Goal: Entertainment & Leisure: Consume media (video, audio)

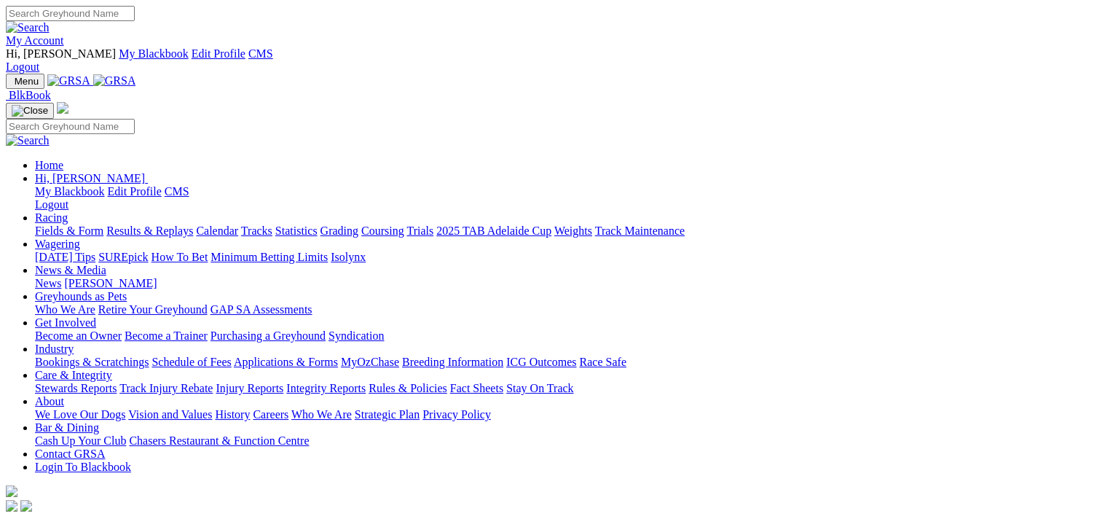
click at [192, 224] on link "Results & Replays" at bounding box center [149, 230] width 87 height 12
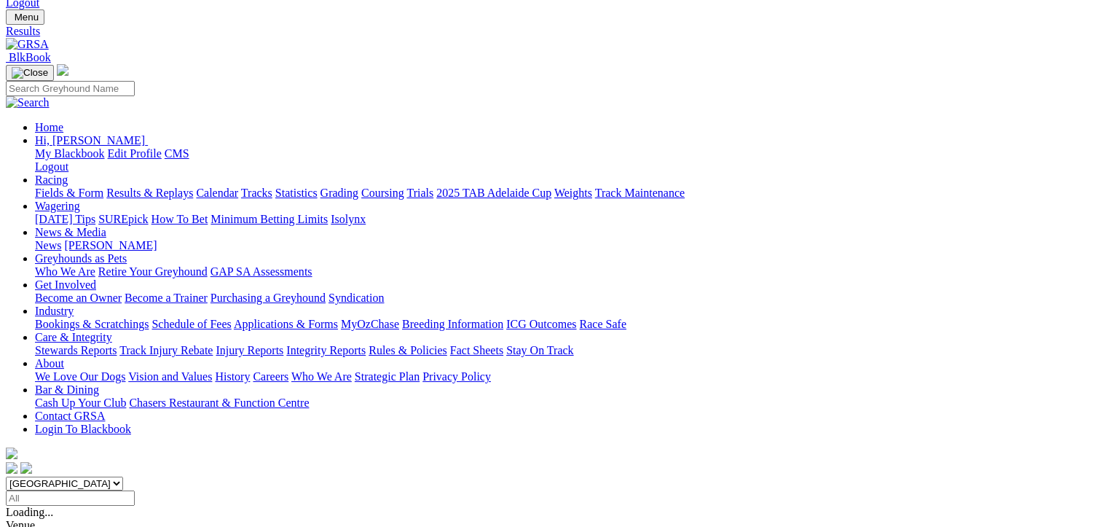
scroll to position [219, 0]
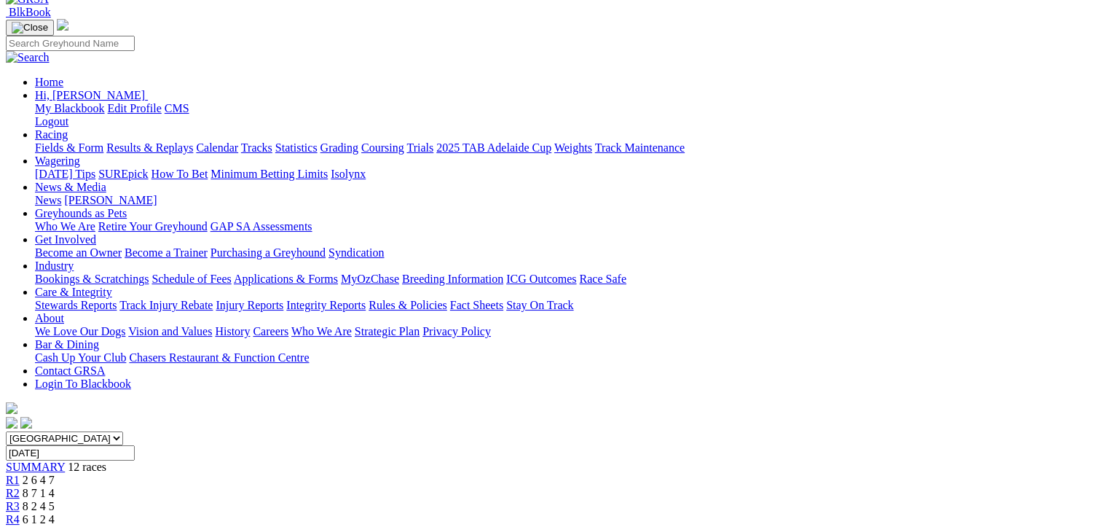
scroll to position [219, 0]
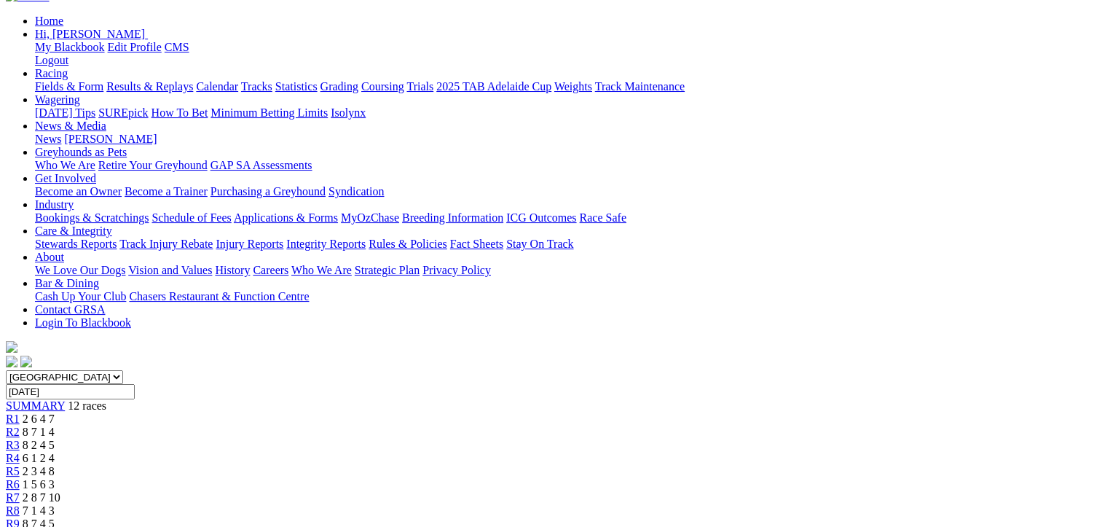
scroll to position [146, 0]
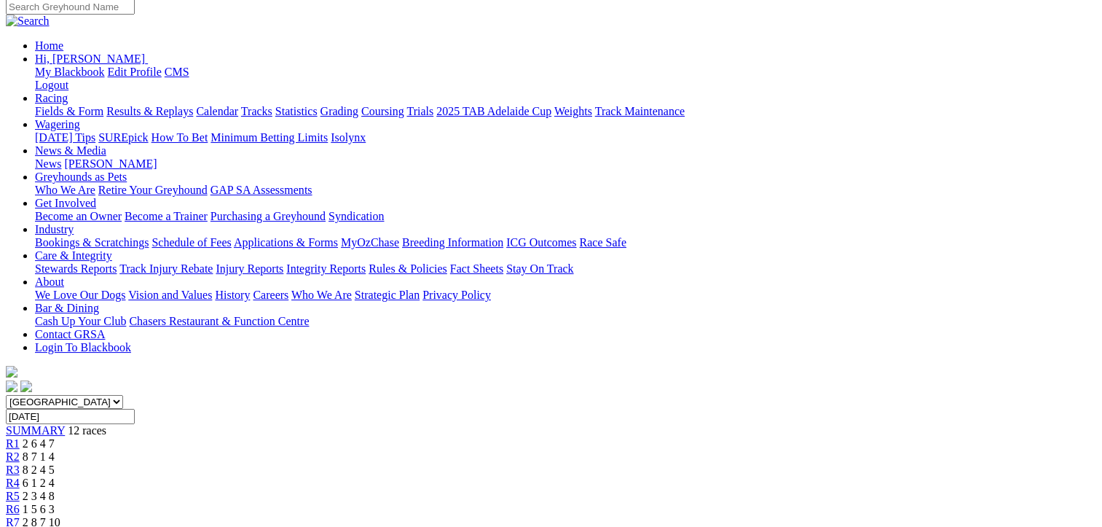
click at [20, 450] on link "R2" at bounding box center [13, 456] width 14 height 12
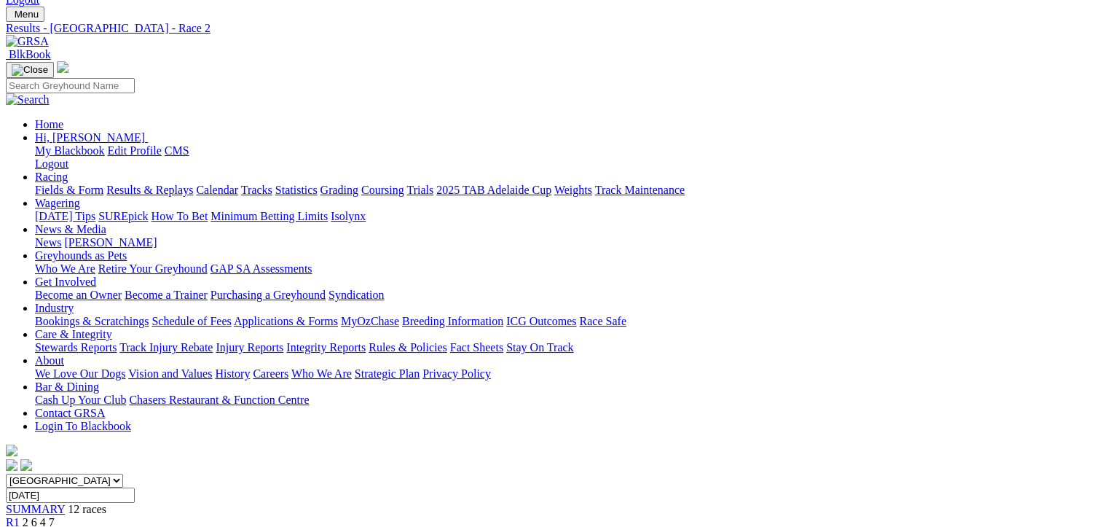
scroll to position [146, 0]
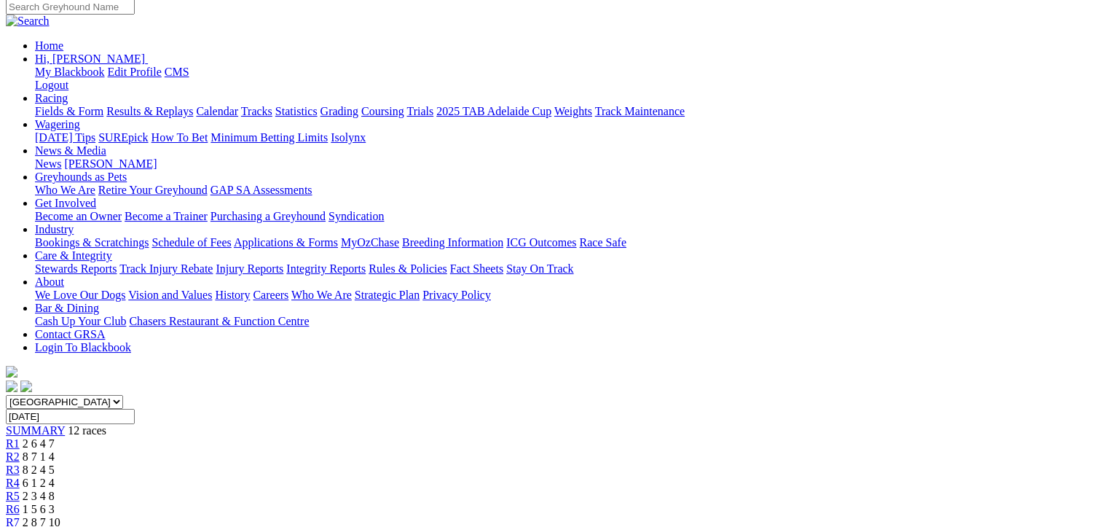
click at [20, 463] on span "R3" at bounding box center [13, 469] width 14 height 12
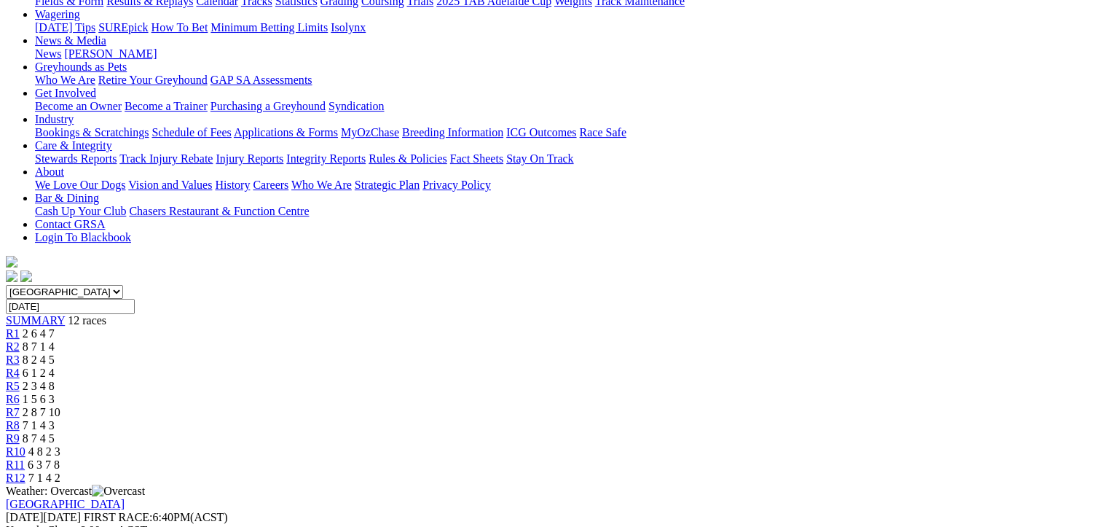
scroll to position [291, 0]
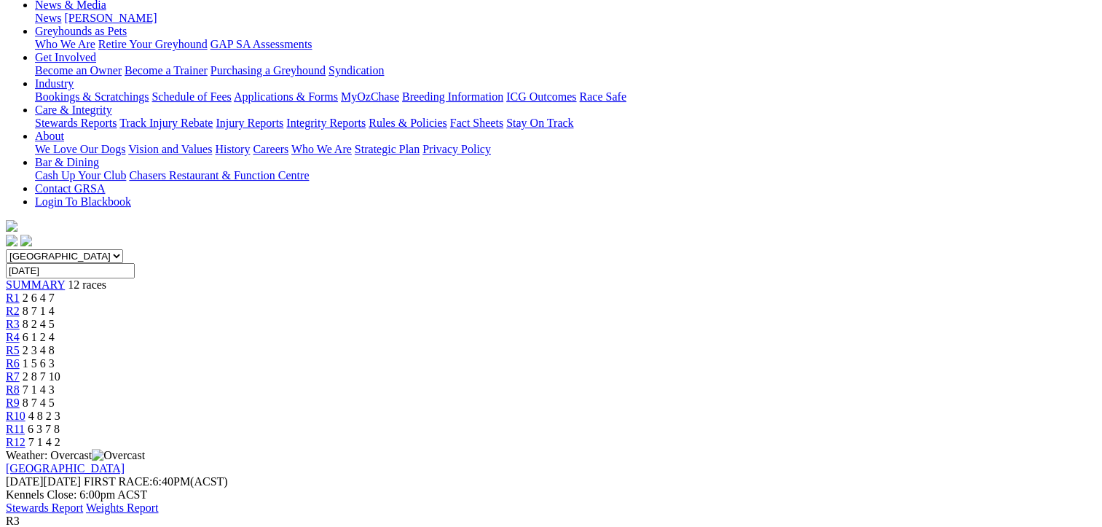
scroll to position [219, 0]
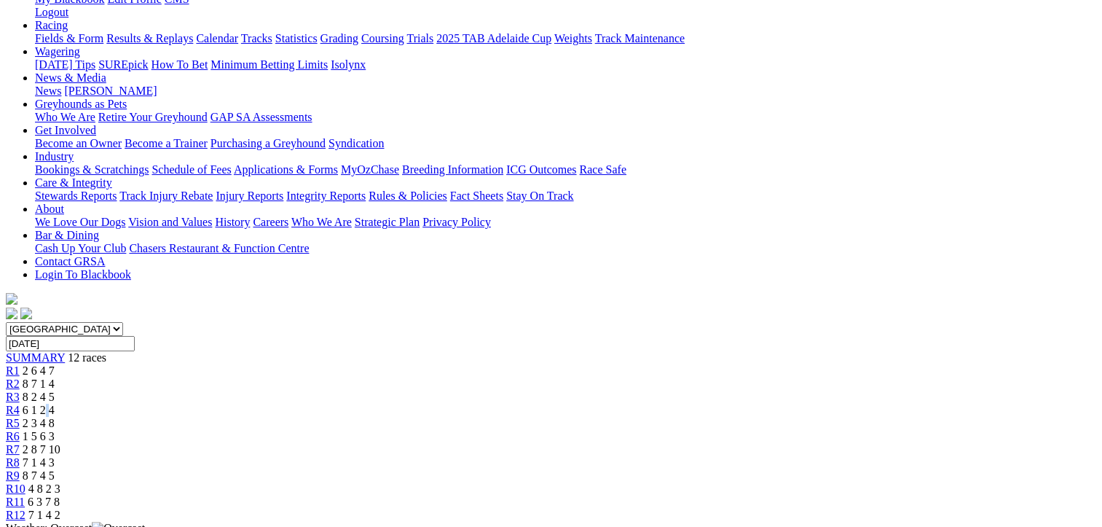
click at [55, 404] on span "6 1 2 4" at bounding box center [39, 410] width 32 height 12
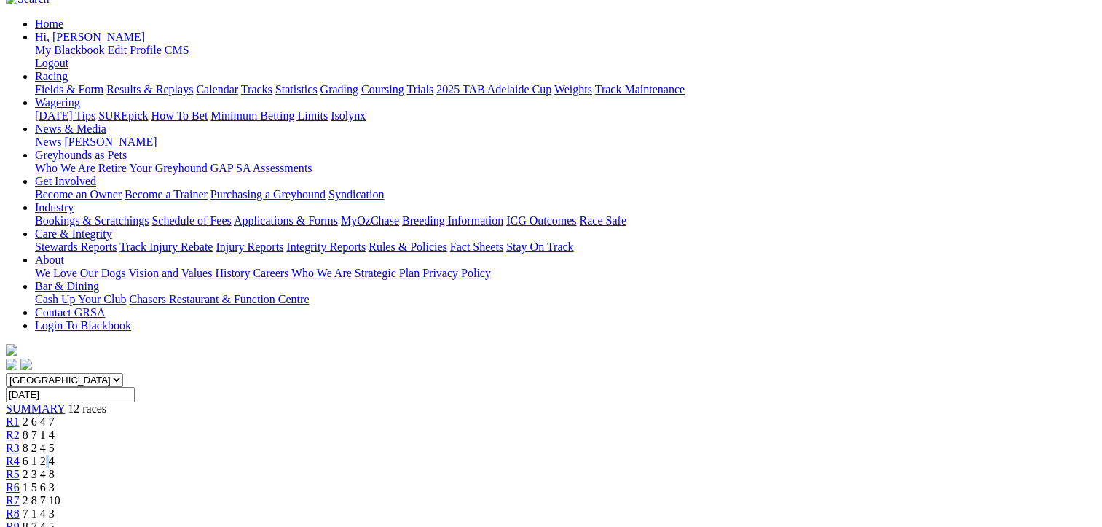
scroll to position [146, 0]
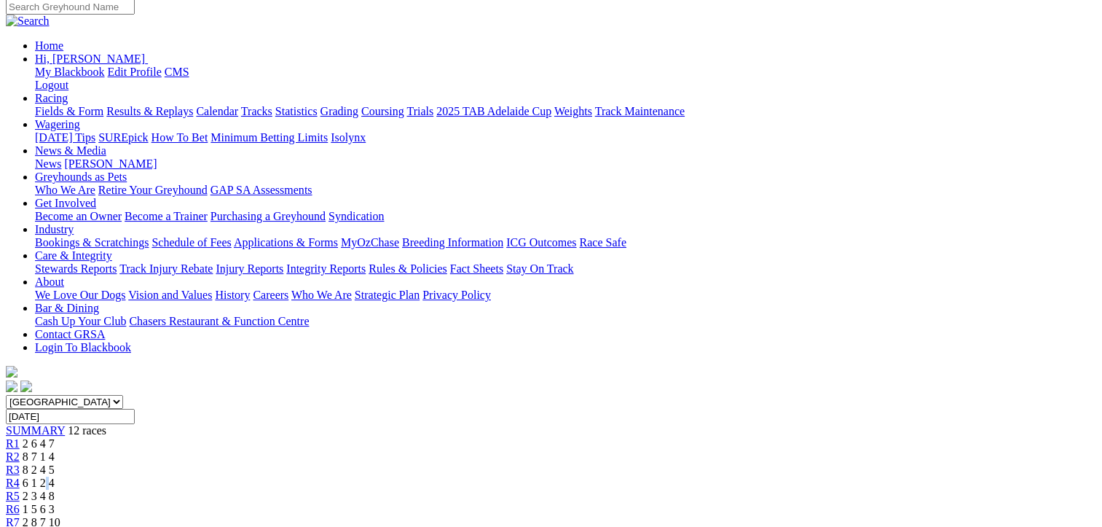
click at [20, 477] on span "R4" at bounding box center [13, 483] width 14 height 12
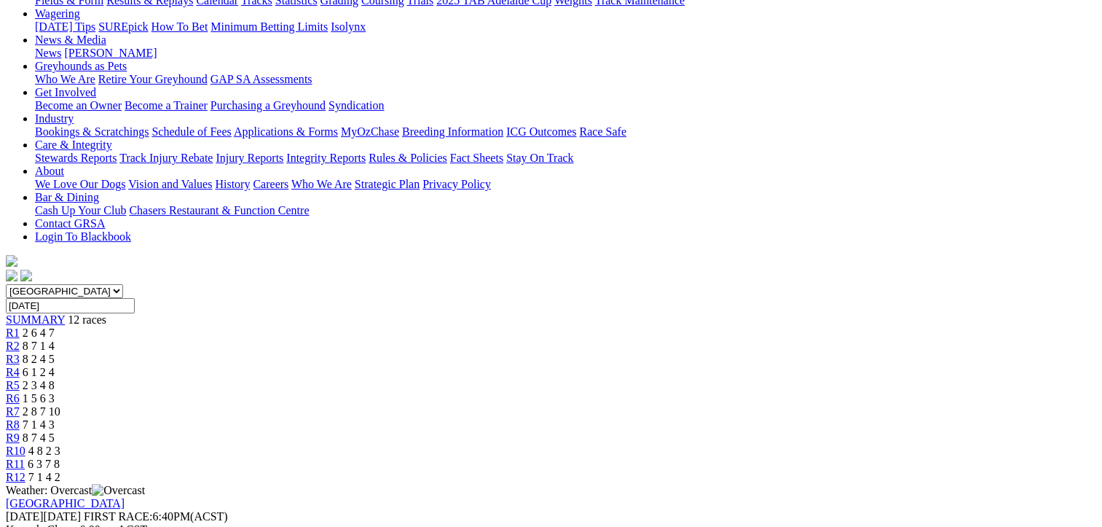
scroll to position [291, 0]
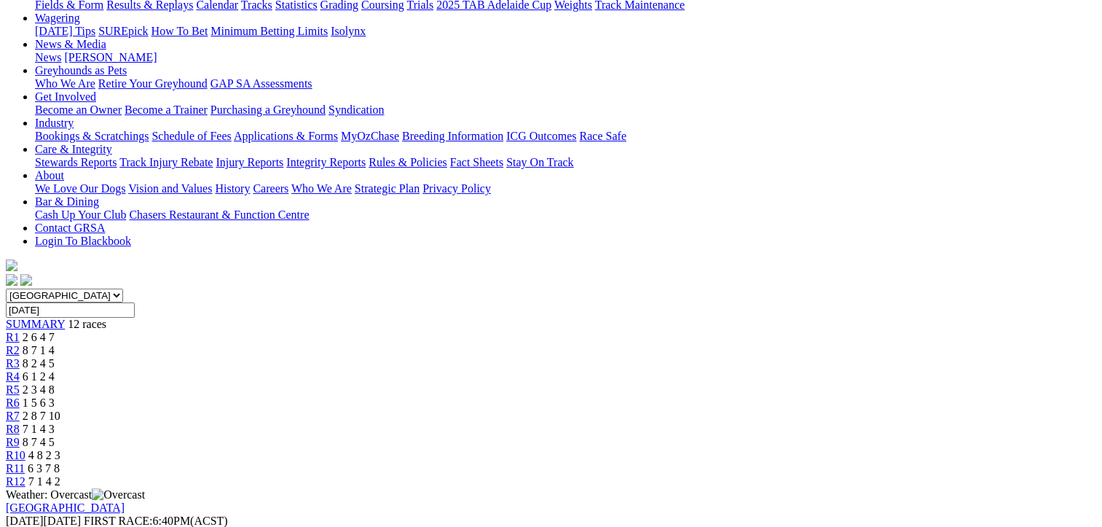
scroll to position [219, 0]
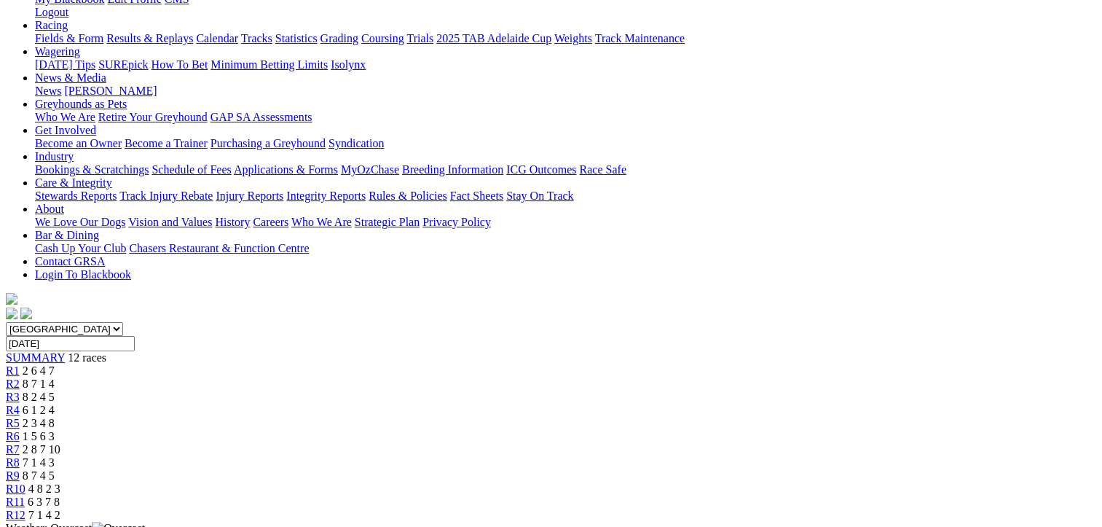
click at [20, 417] on span "R5" at bounding box center [13, 423] width 14 height 12
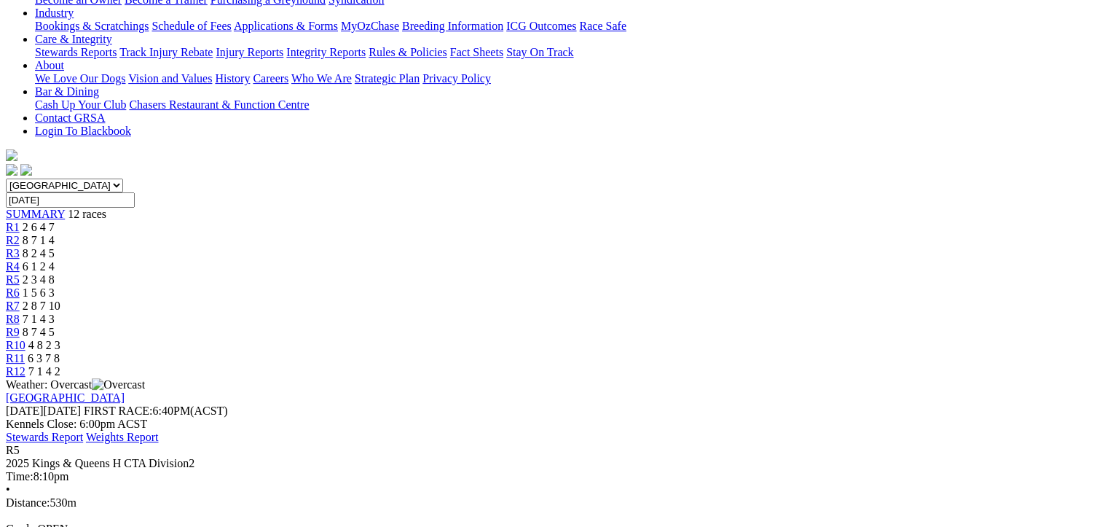
scroll to position [364, 0]
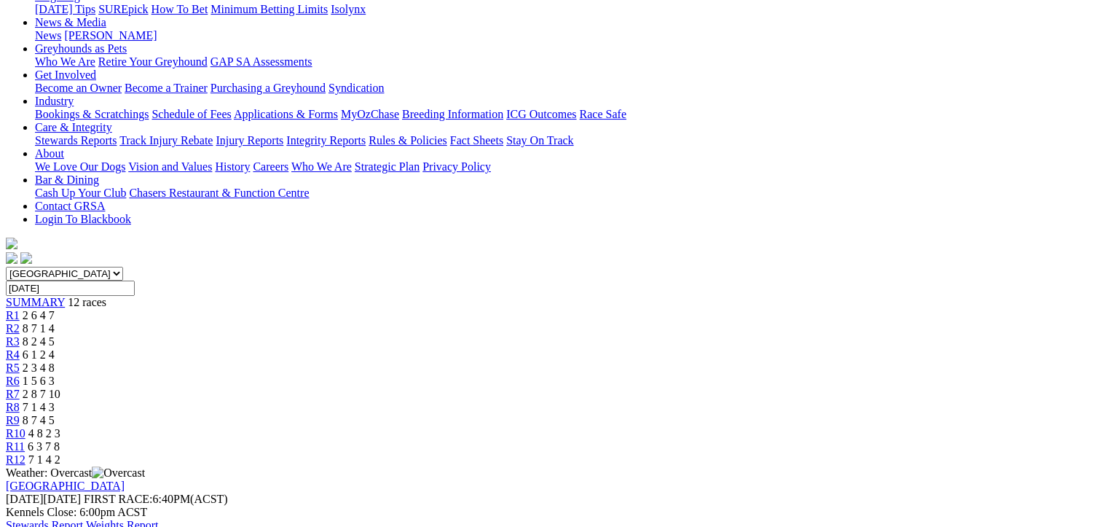
scroll to position [146, 0]
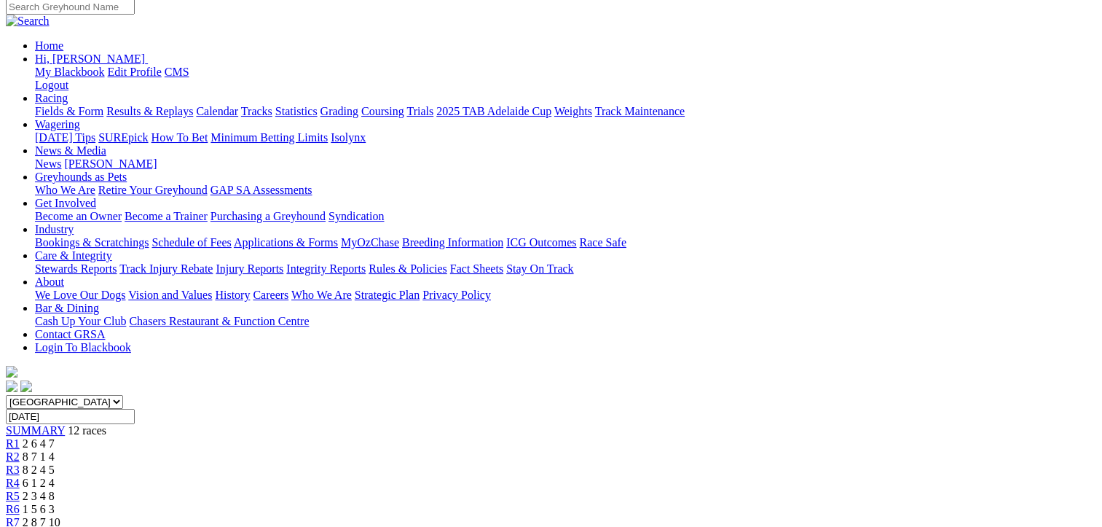
click at [20, 503] on span "R6" at bounding box center [13, 509] width 14 height 12
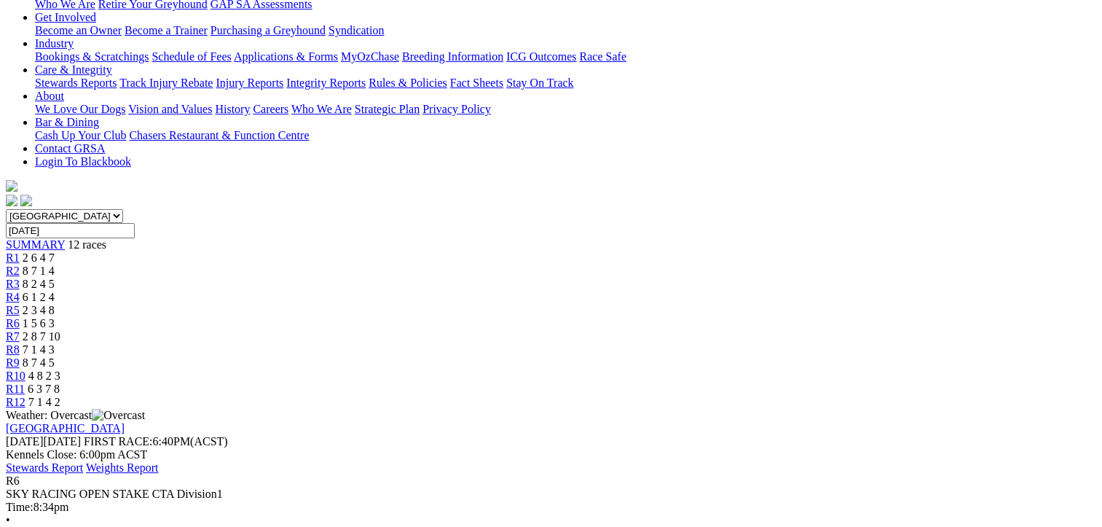
scroll to position [219, 0]
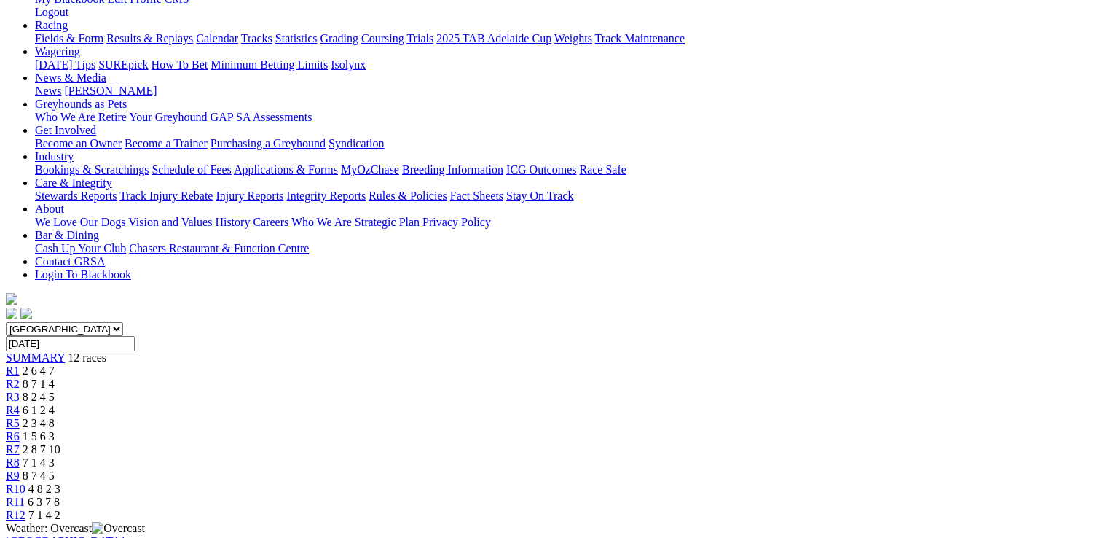
drag, startPoint x: 717, startPoint y: 42, endPoint x: 708, endPoint y: 61, distance: 21.2
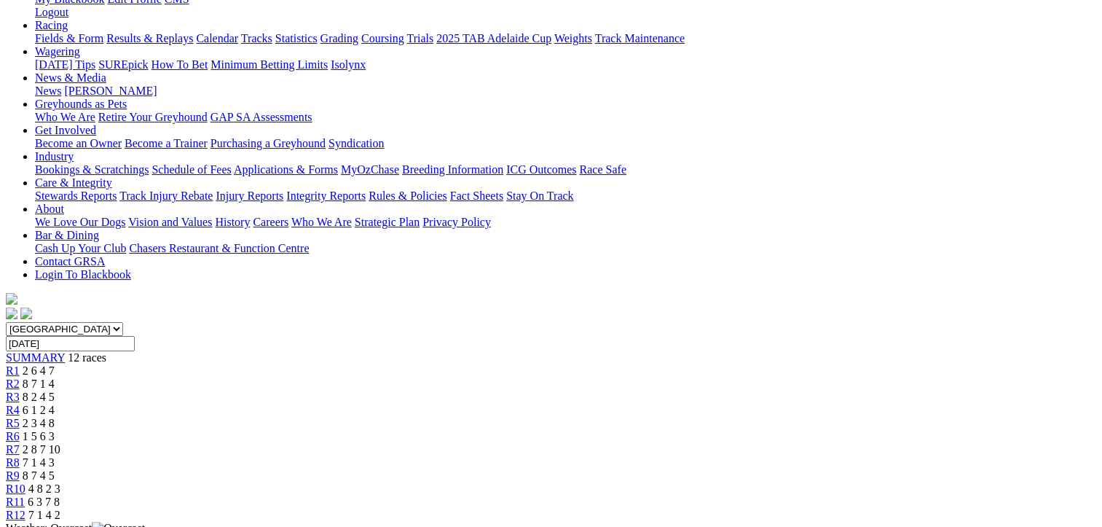
scroll to position [0, 0]
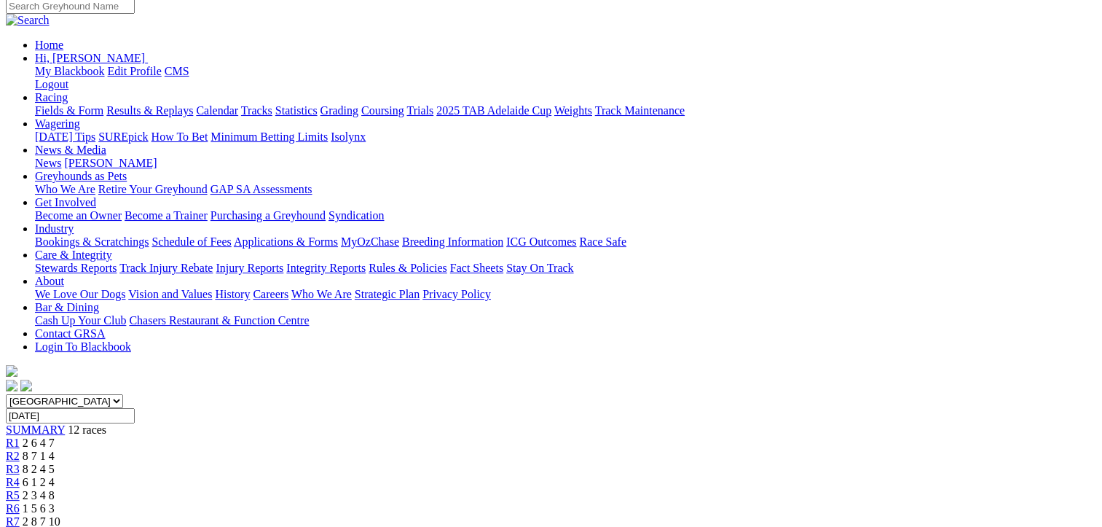
scroll to position [146, 0]
click at [705, 526] on div "R8 7 1 4 3" at bounding box center [551, 535] width 1091 height 13
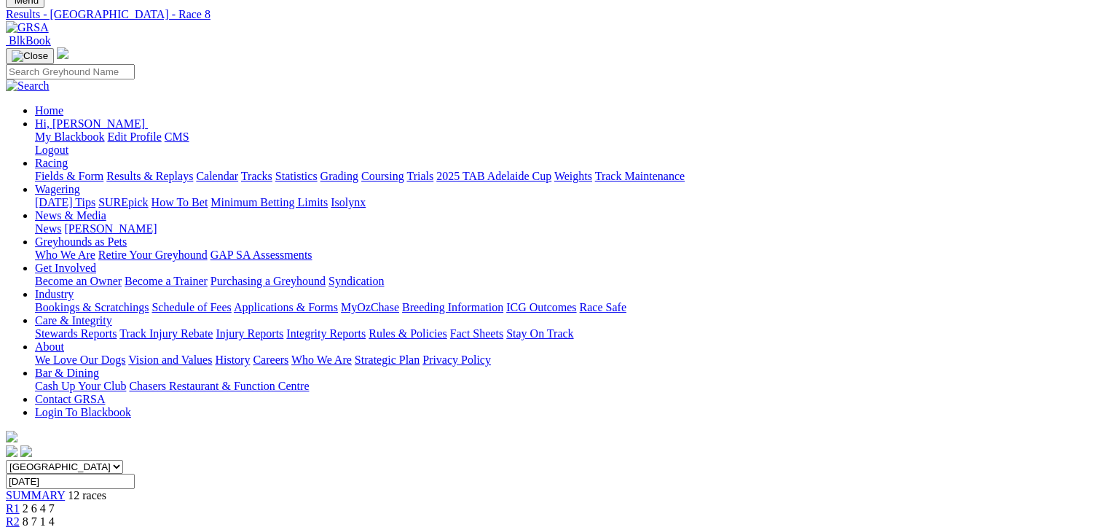
scroll to position [73, 0]
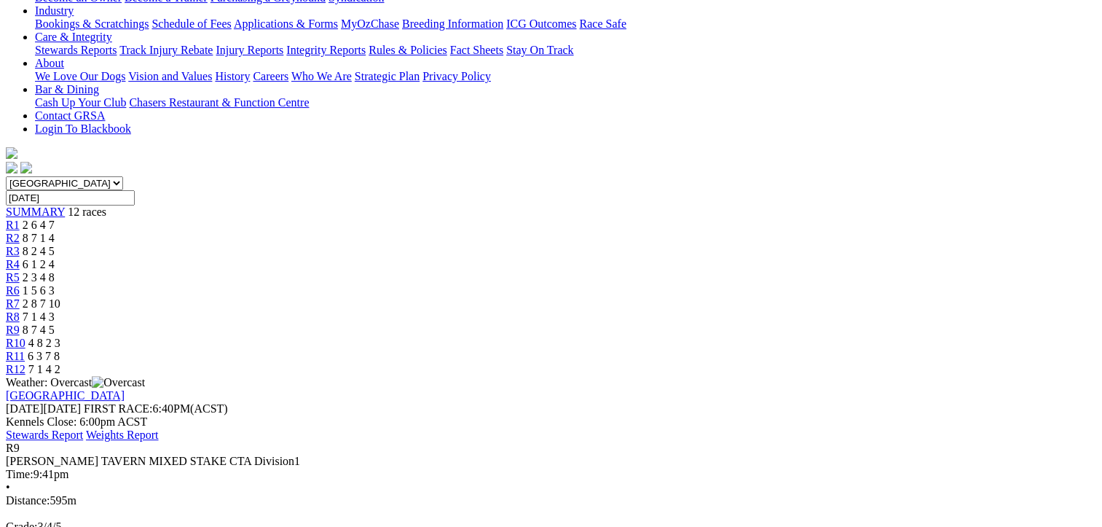
scroll to position [73, 0]
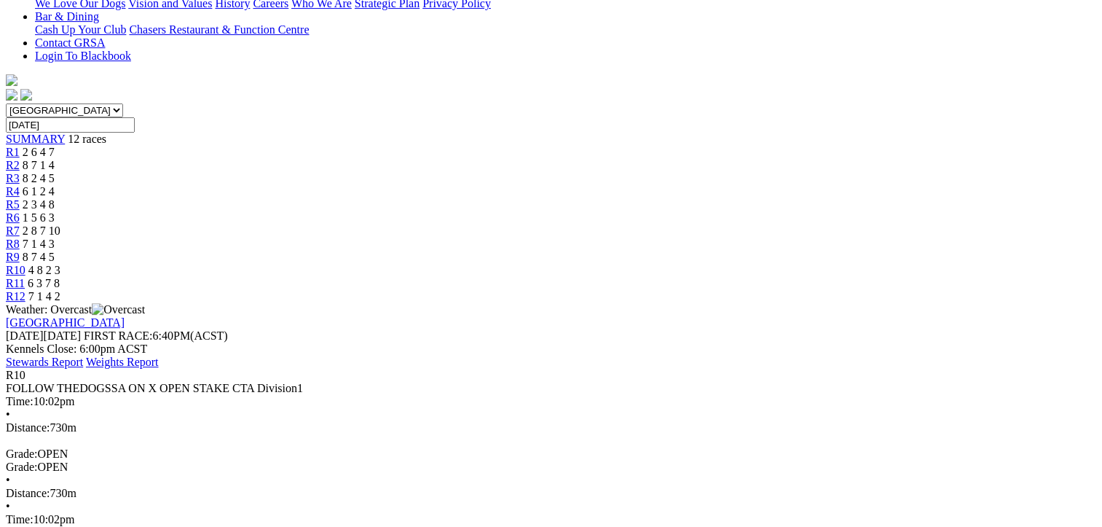
scroll to position [219, 0]
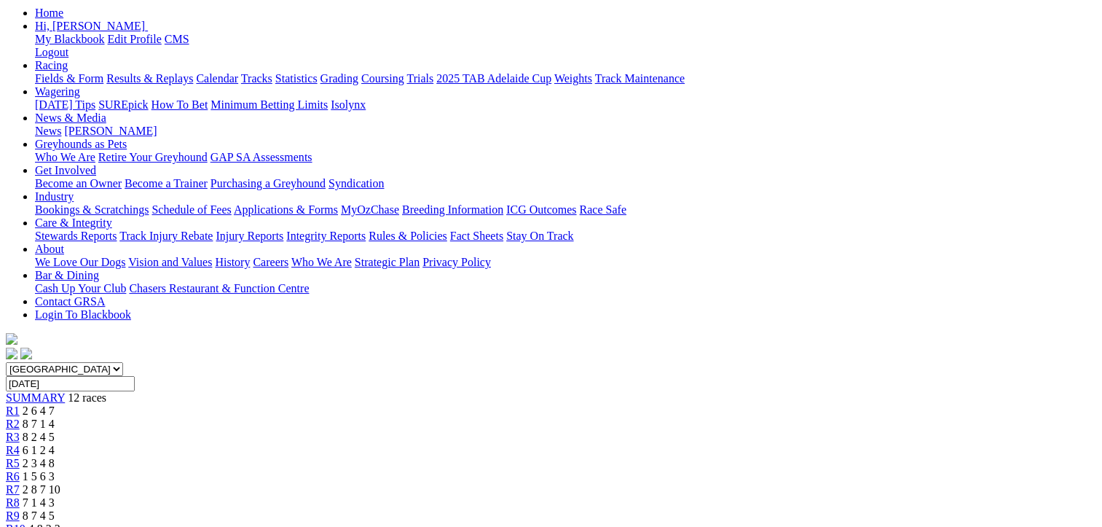
scroll to position [146, 0]
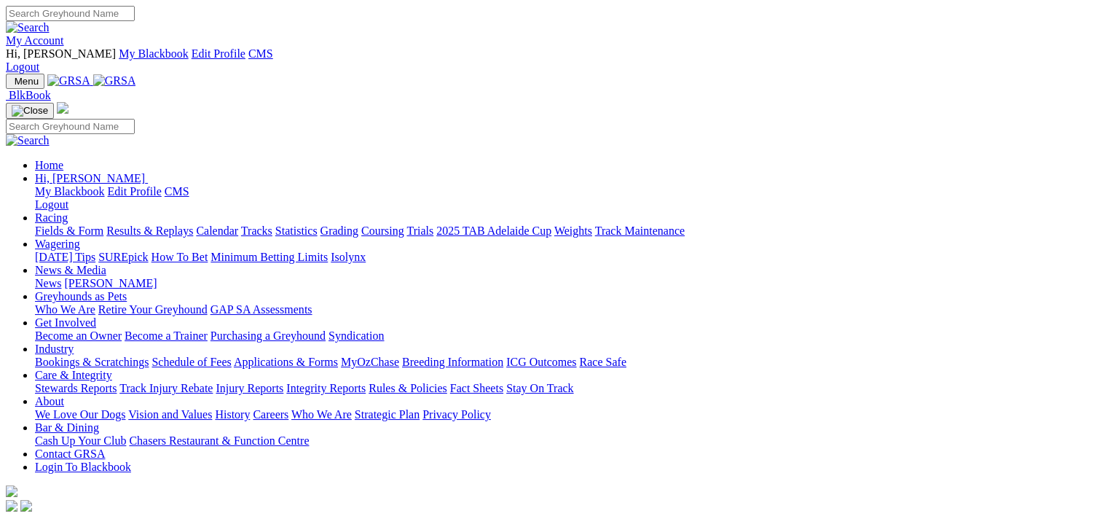
click at [359, 224] on link "Grading" at bounding box center [340, 230] width 38 height 12
